Goal: Information Seeking & Learning: Check status

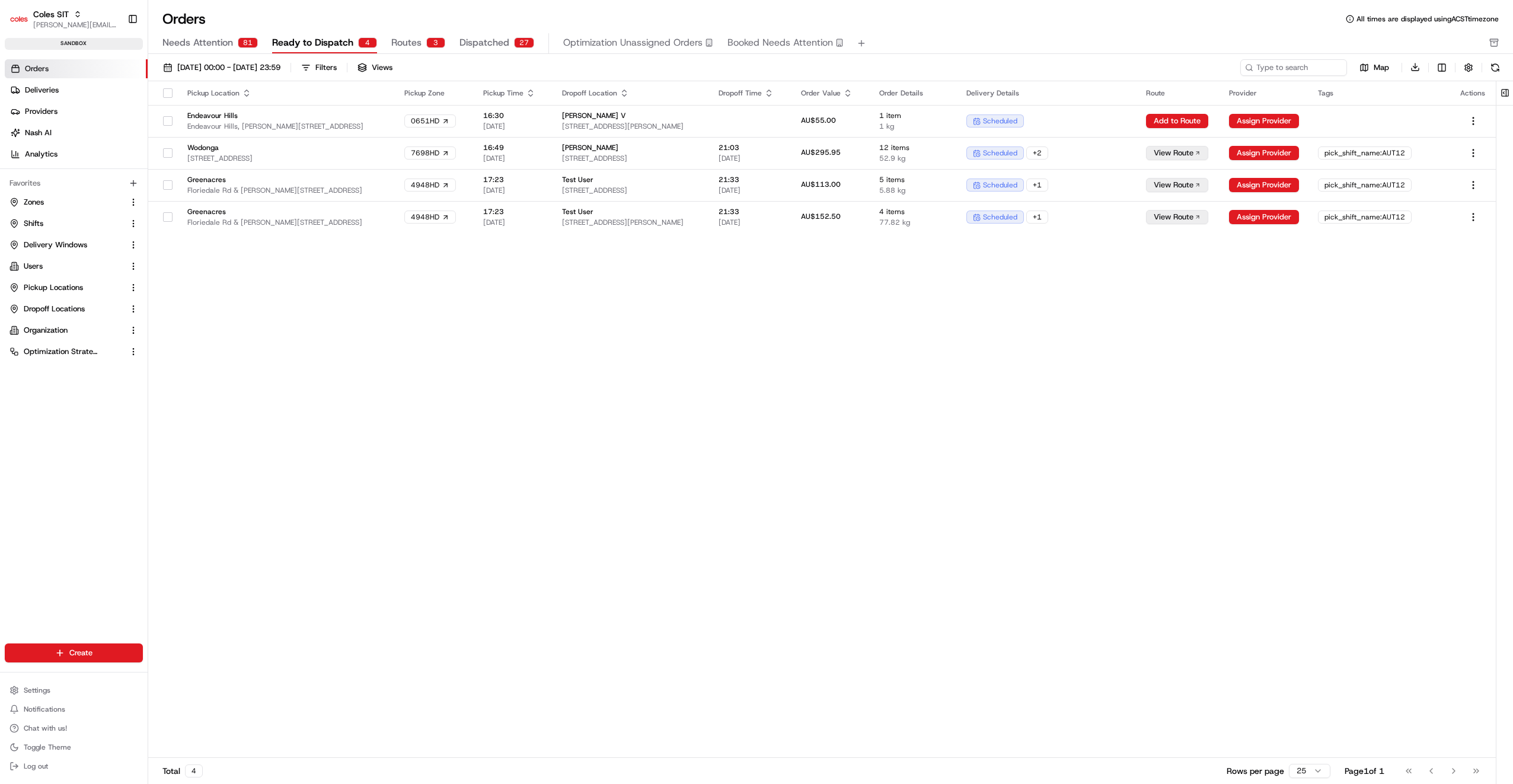
click at [755, 508] on div "Pickup Location Pickup Zone Pickup Time Dropoff Location Dropoff Time Order Val…" at bounding box center [822, 420] width 1348 height 677
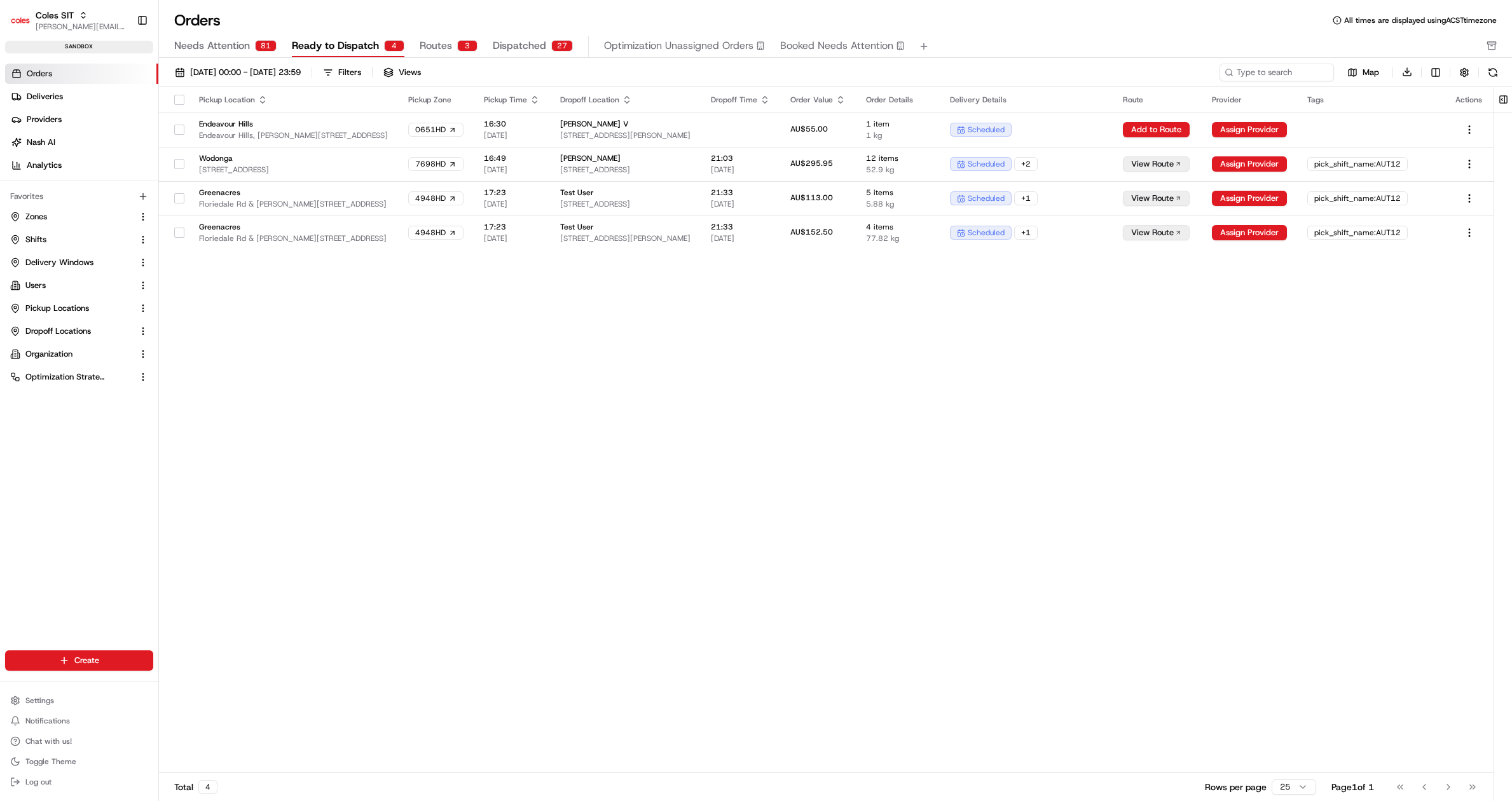
click at [436, 42] on span "Routes" at bounding box center [436, 46] width 33 height 15
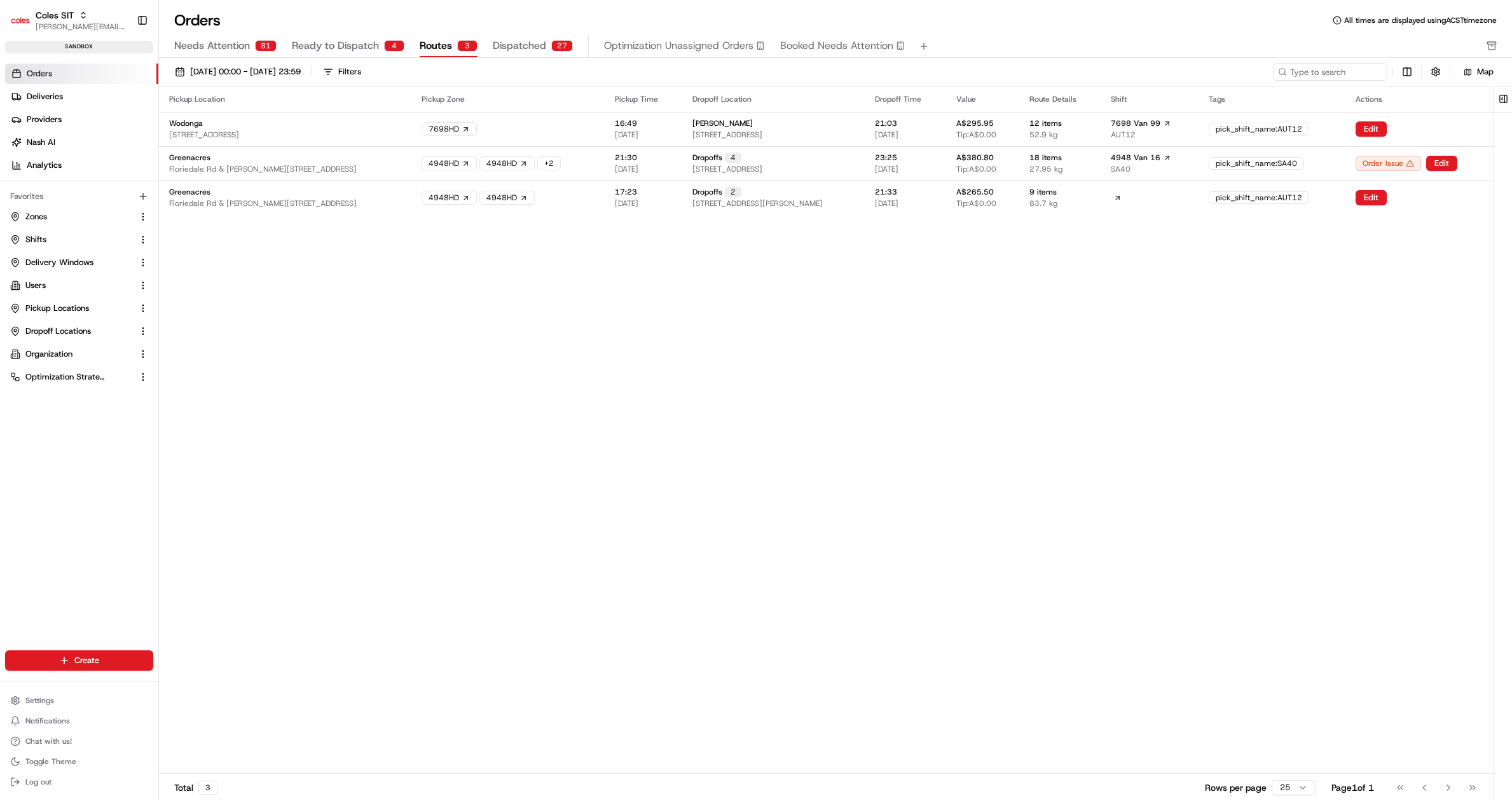
click at [519, 45] on span "Dispatched" at bounding box center [519, 46] width 53 height 15
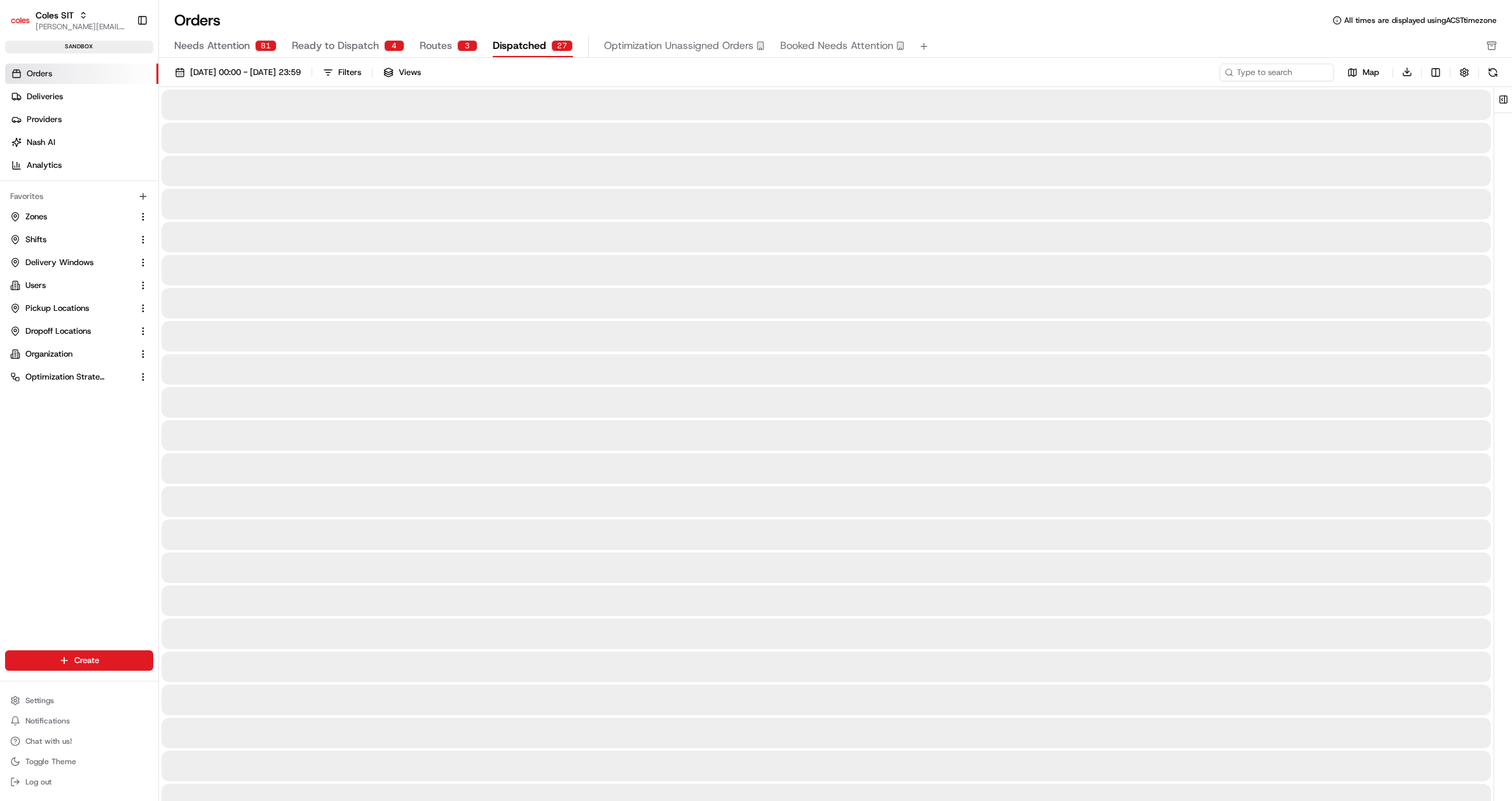
click at [648, 44] on span "Optimization Unassigned Orders" at bounding box center [678, 46] width 150 height 15
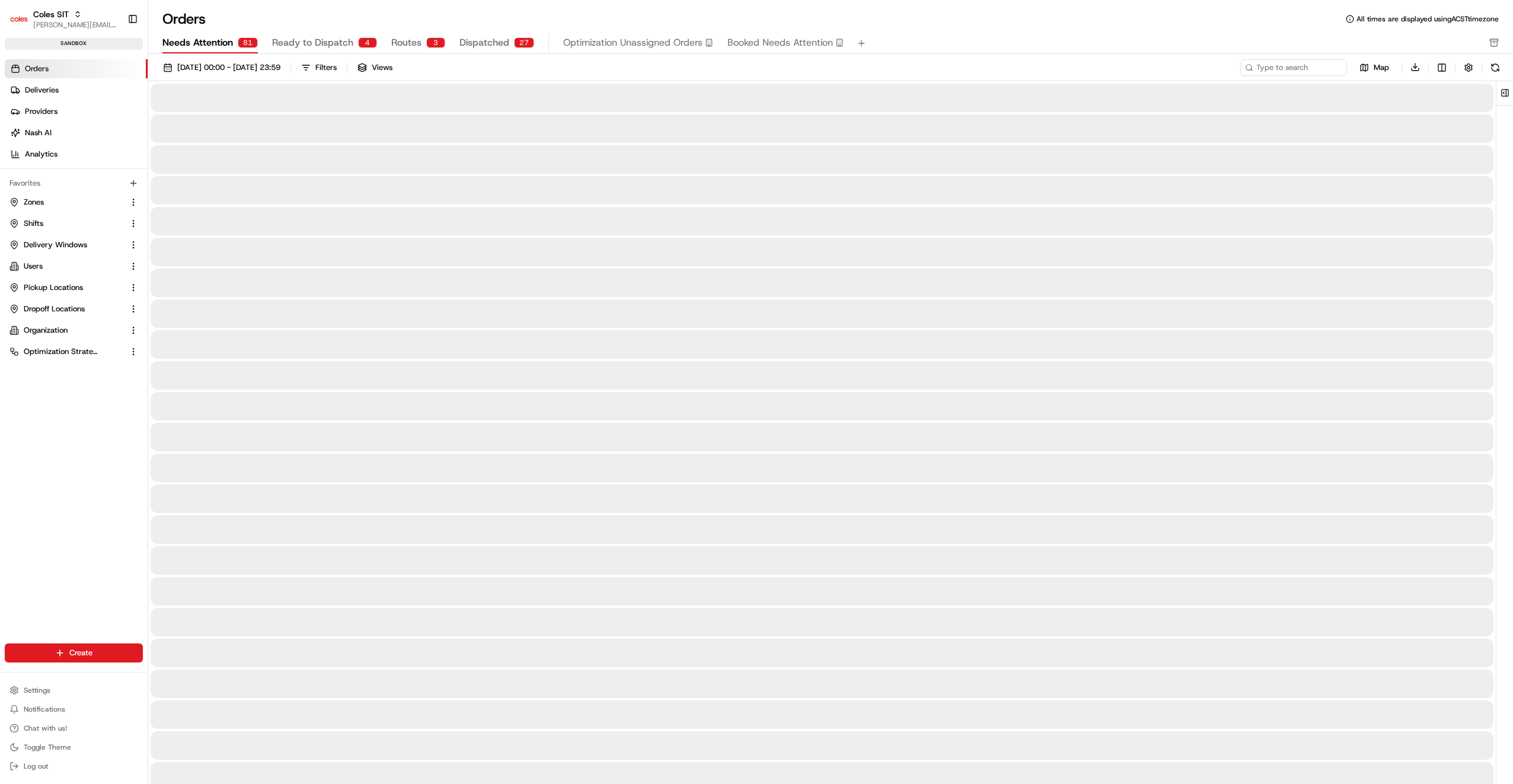
click at [227, 45] on span "Needs Attention" at bounding box center [198, 42] width 71 height 14
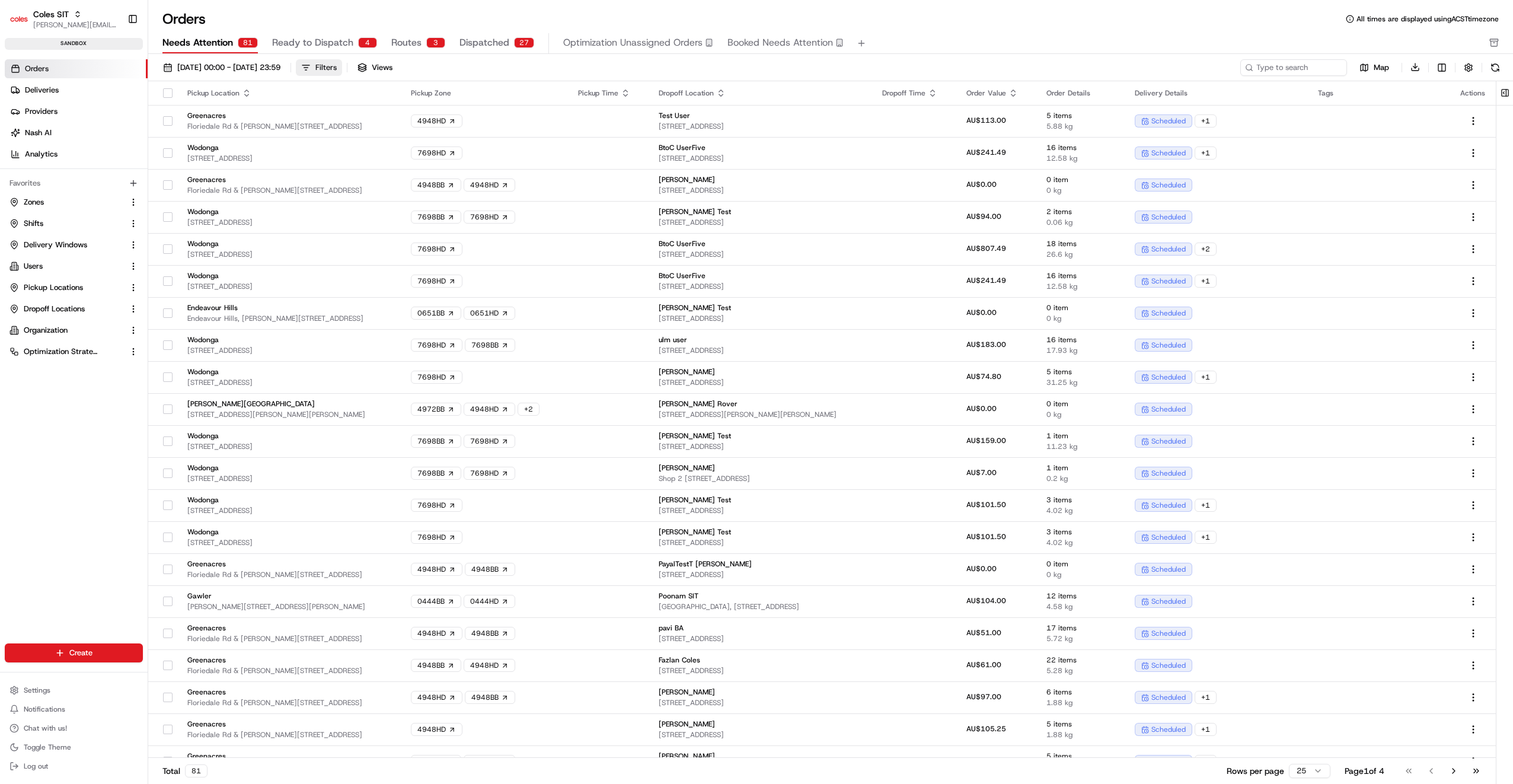
click at [337, 68] on div "Filters" at bounding box center [326, 68] width 22 height 11
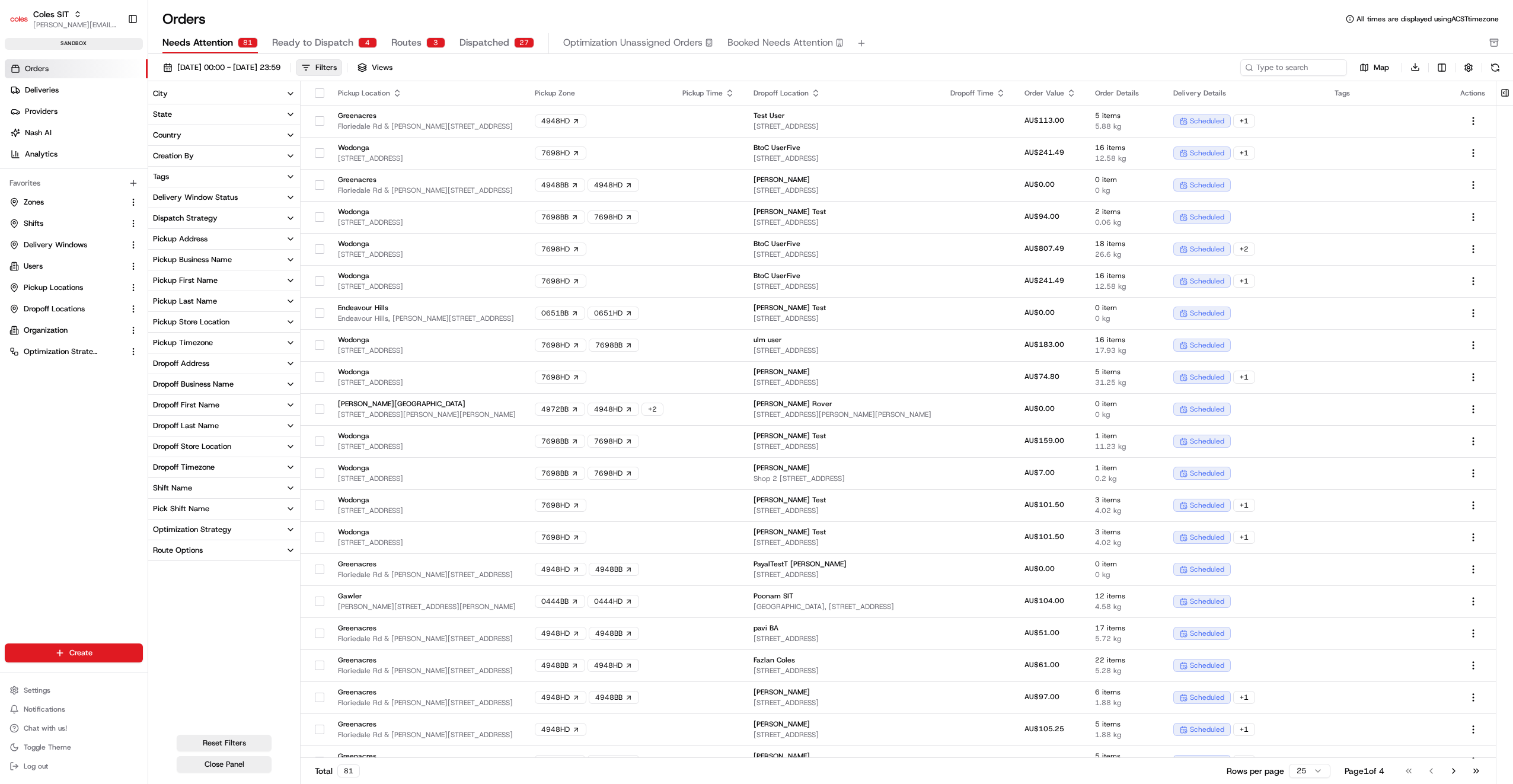
click at [198, 444] on div "Dropoff Store Location" at bounding box center [192, 446] width 78 height 11
click at [206, 320] on div "Pickup Store Location" at bounding box center [192, 322] width 77 height 11
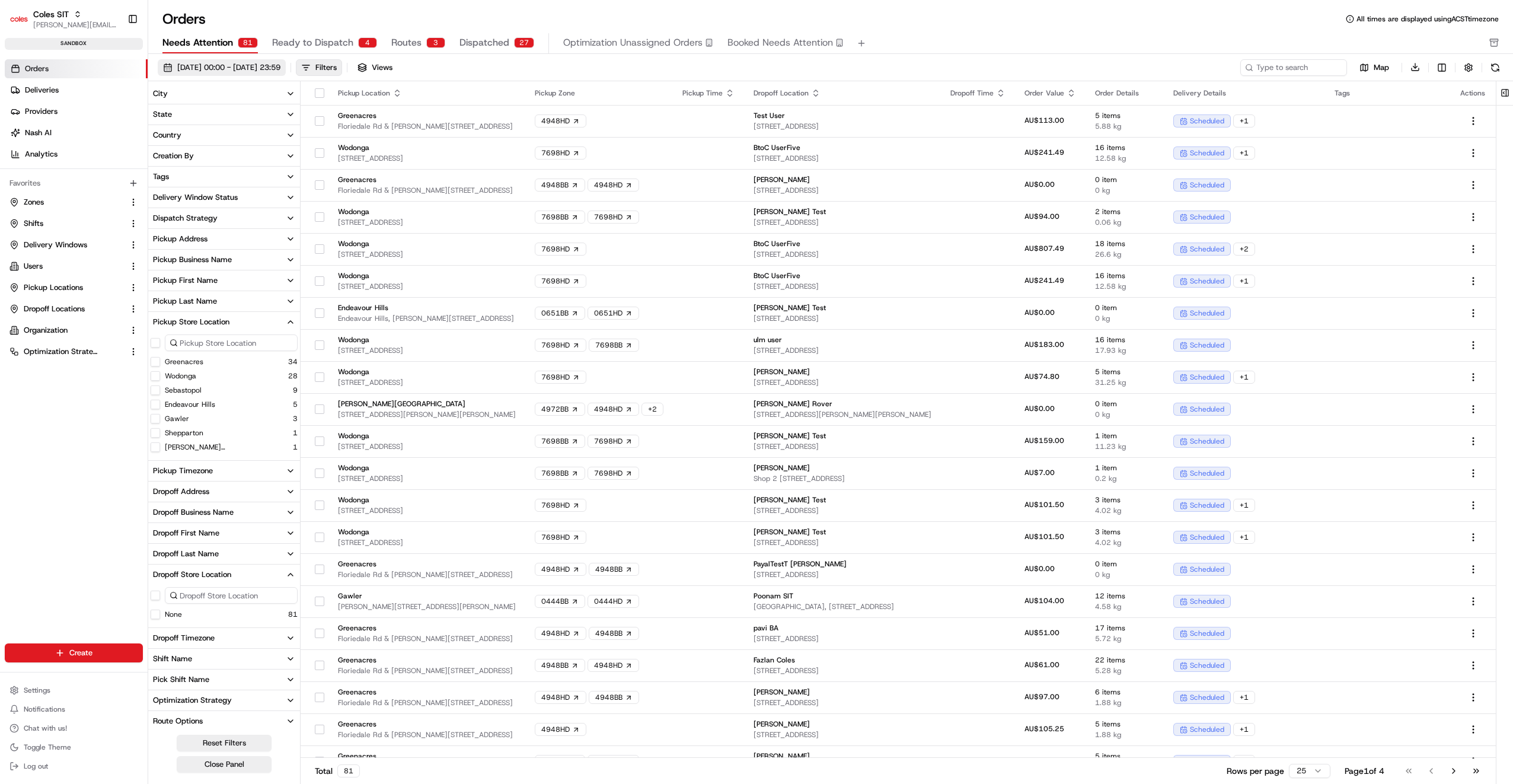
click at [268, 66] on span "[DATE] 00:00 - [DATE] 23:59" at bounding box center [229, 68] width 103 height 11
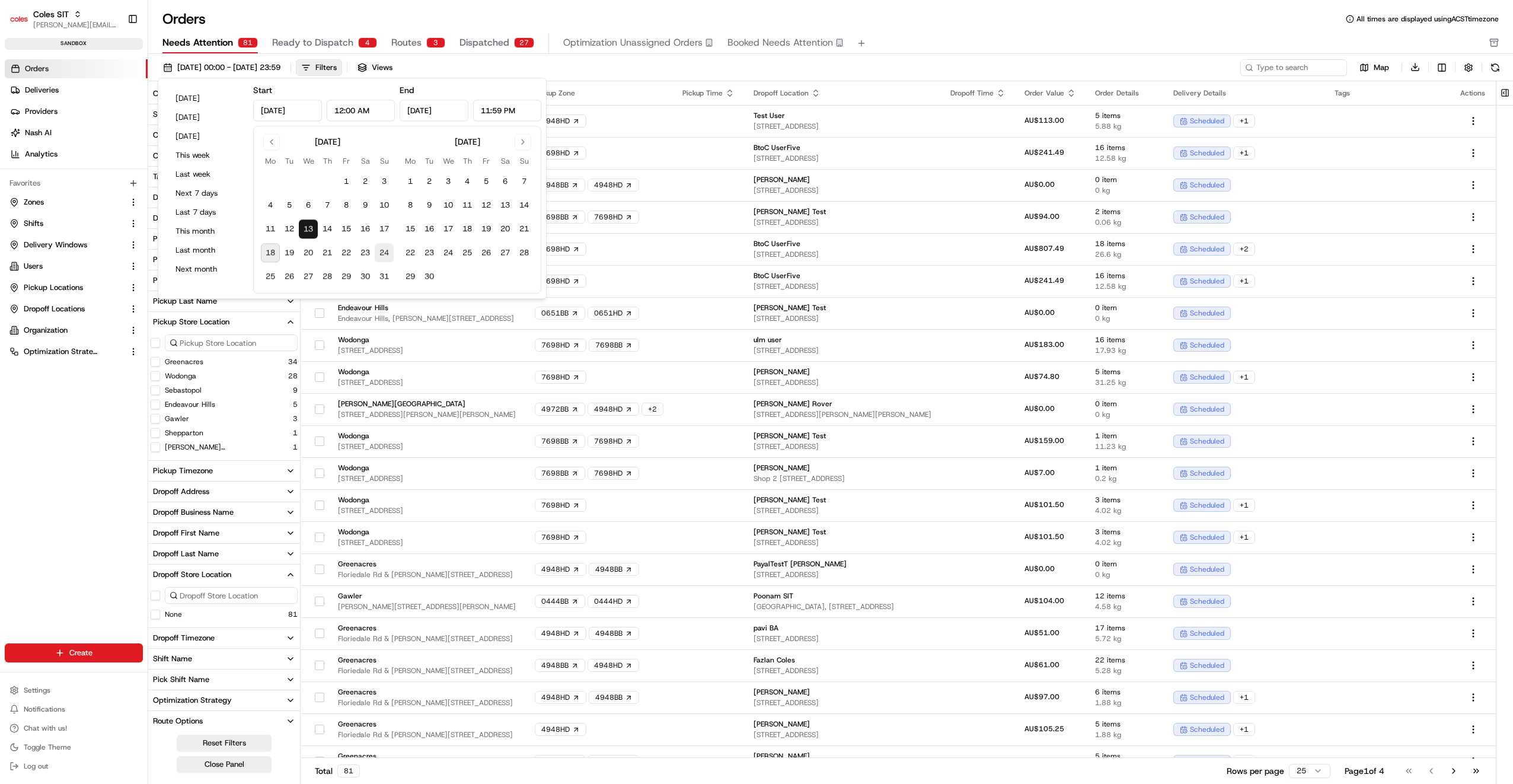
click at [381, 251] on button "24" at bounding box center [384, 253] width 19 height 19
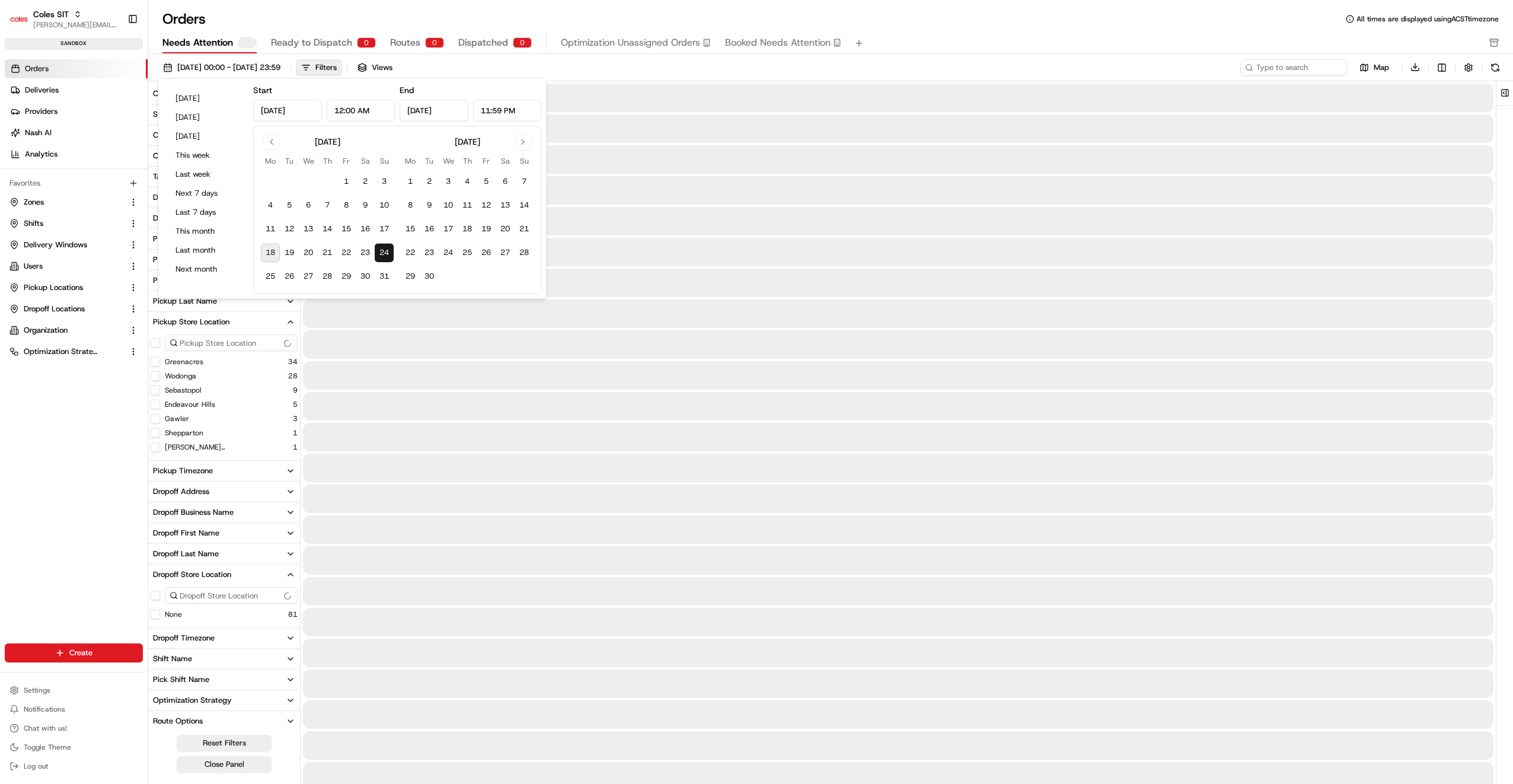
type input "[DATE]"
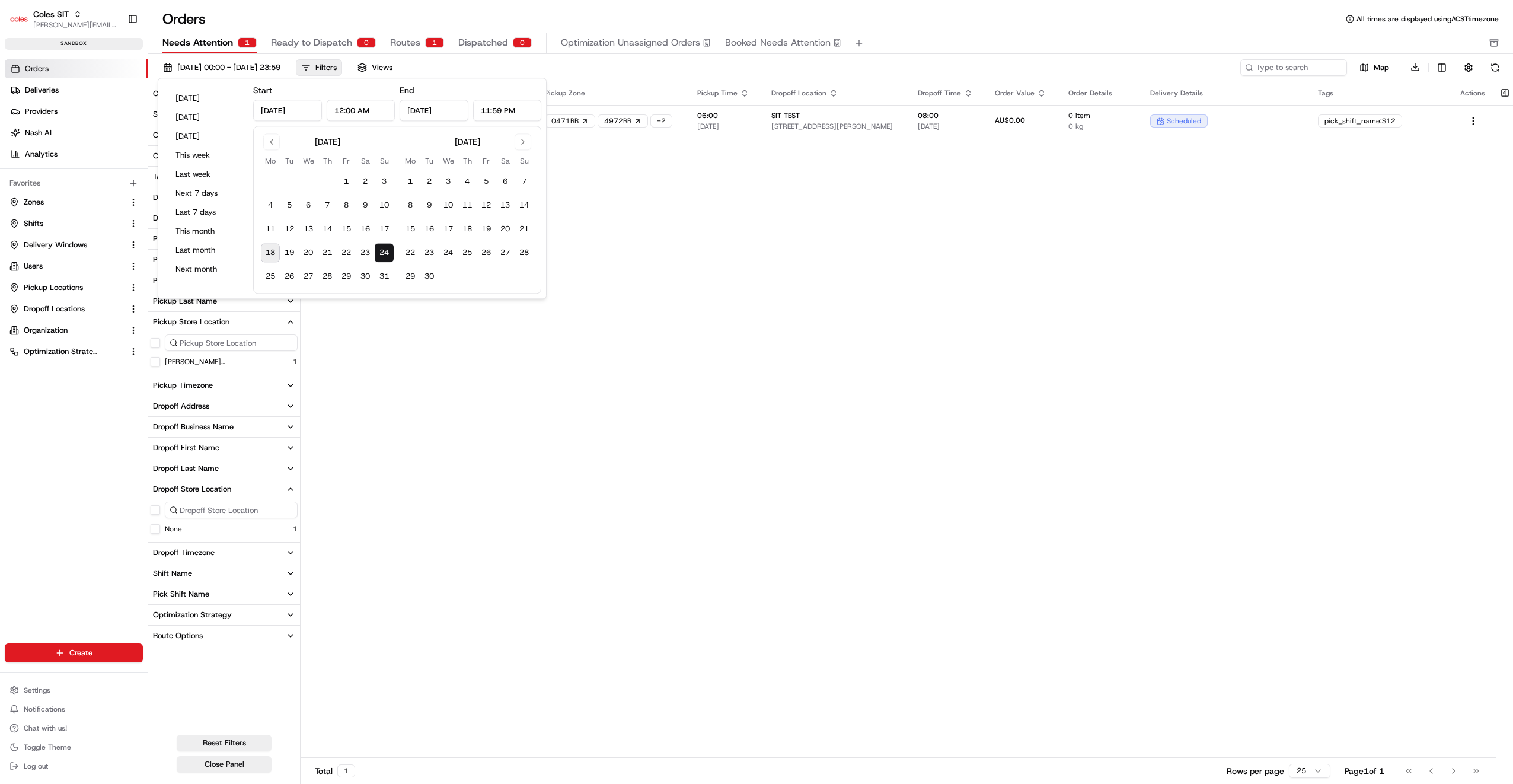
click at [371, 385] on div "Pickup Location Pickup Zone Pickup Time Dropoff Location Dropoff Time Order Val…" at bounding box center [898, 420] width 1195 height 677
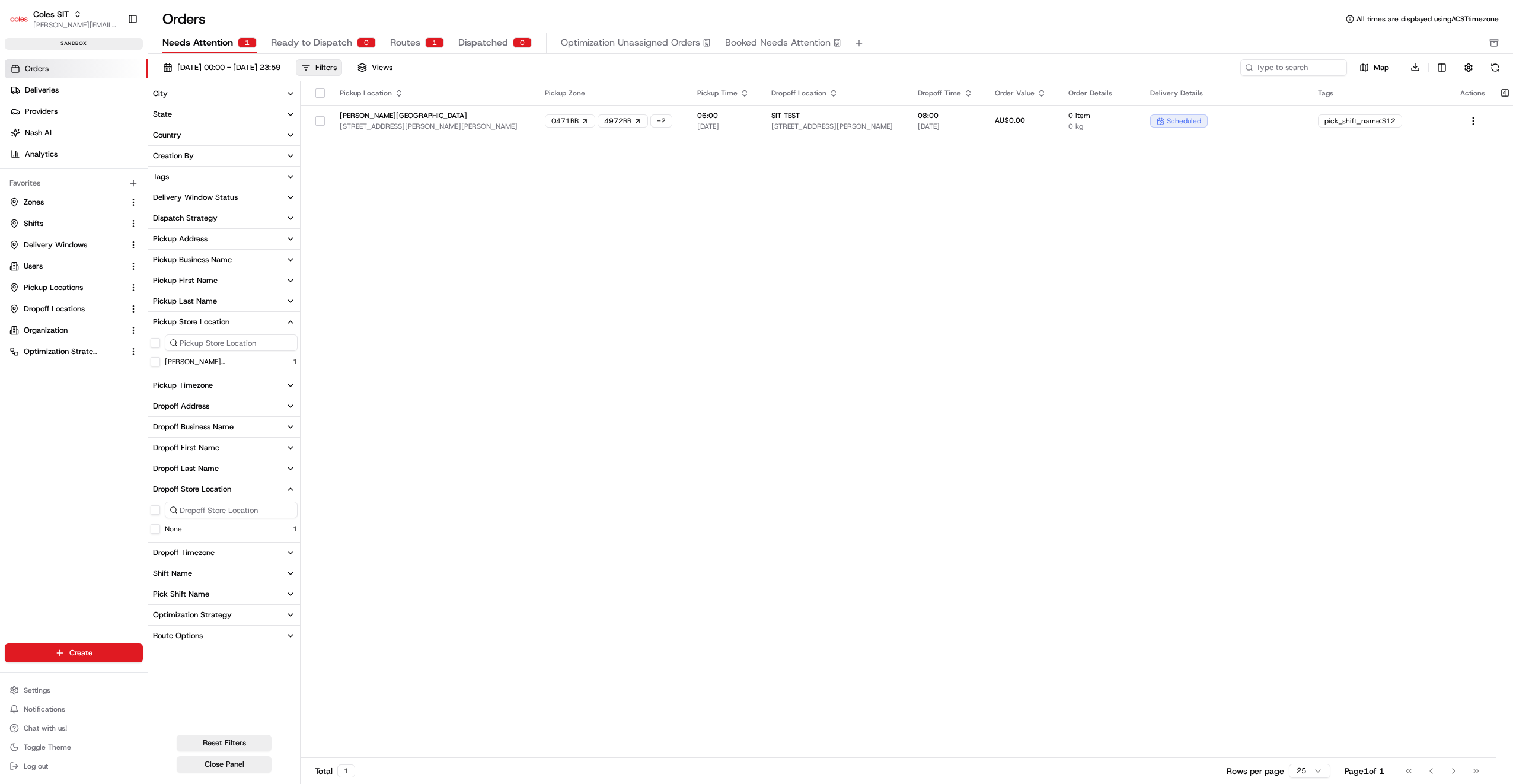
click at [292, 488] on icon "button" at bounding box center [291, 489] width 10 height 10
